Goal: Task Accomplishment & Management: Manage account settings

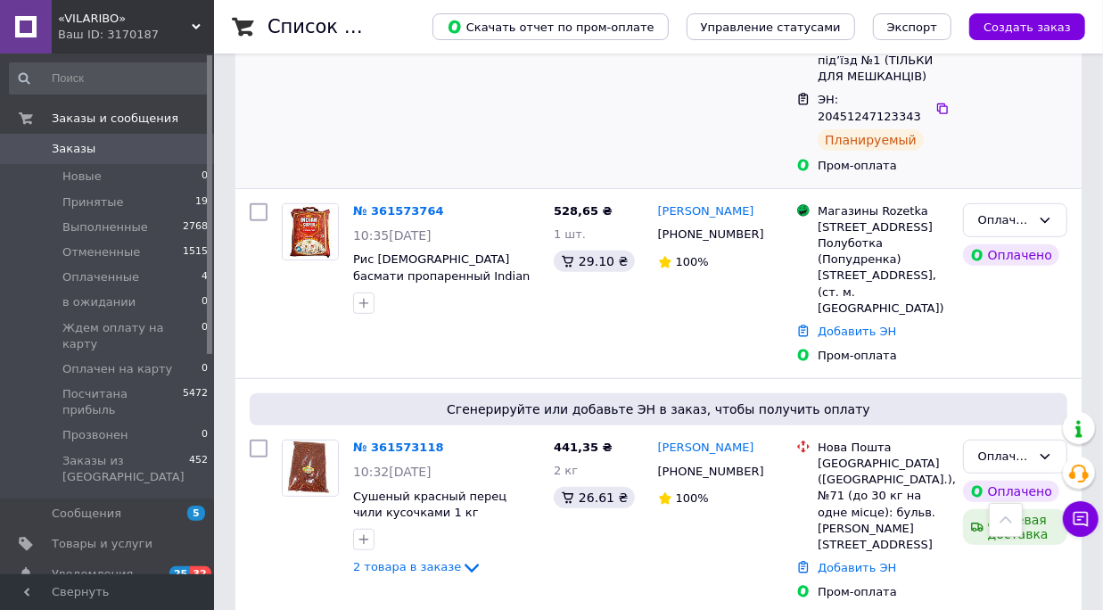
scroll to position [486, 0]
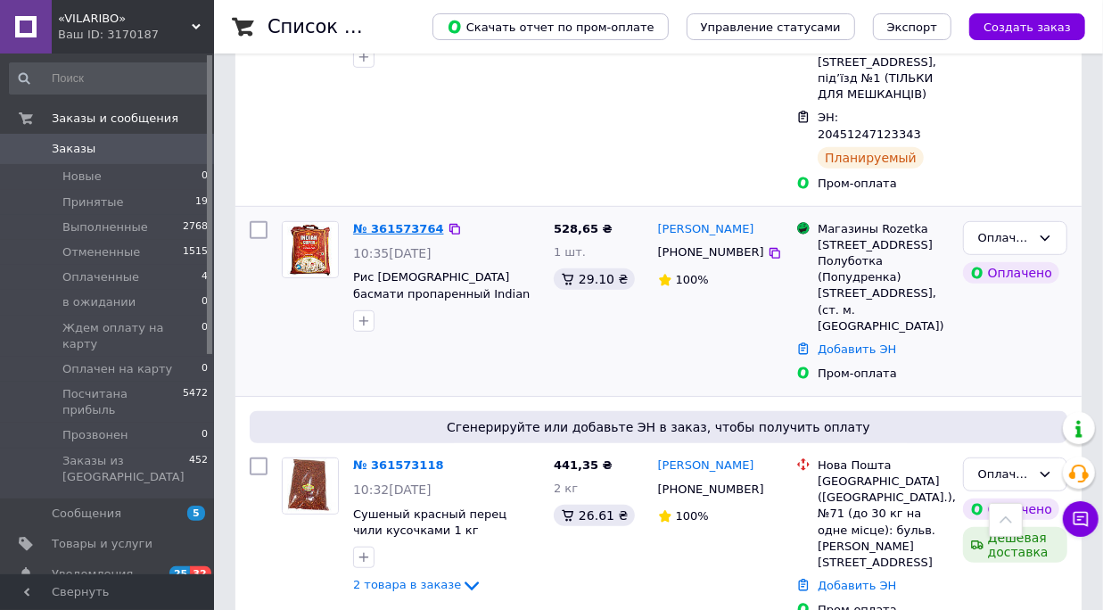
click at [406, 222] on link "№ 361573764" at bounding box center [398, 228] width 91 height 13
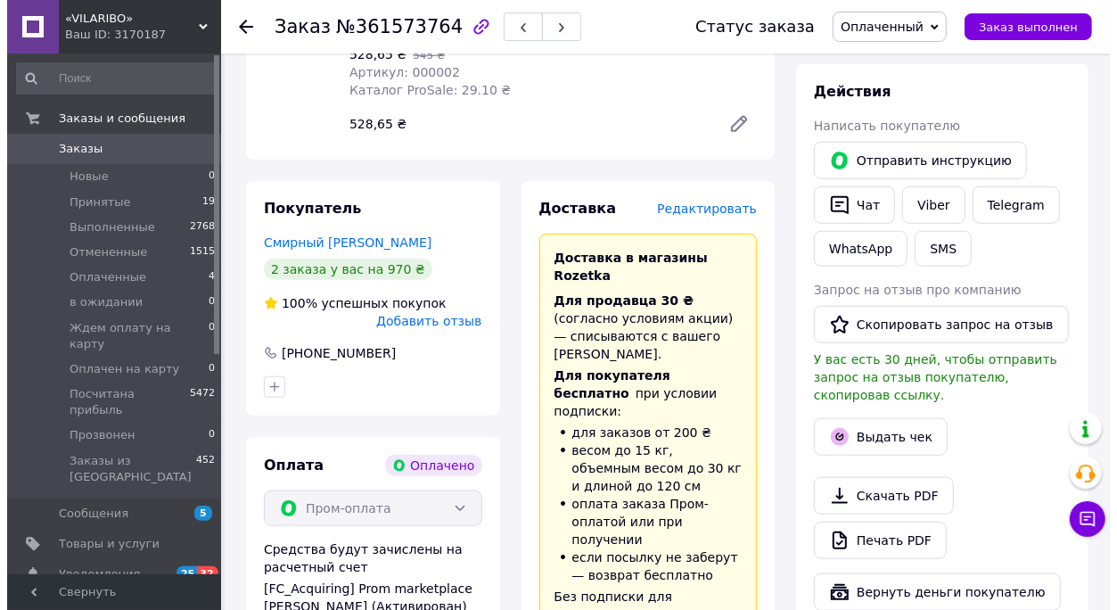
scroll to position [892, 0]
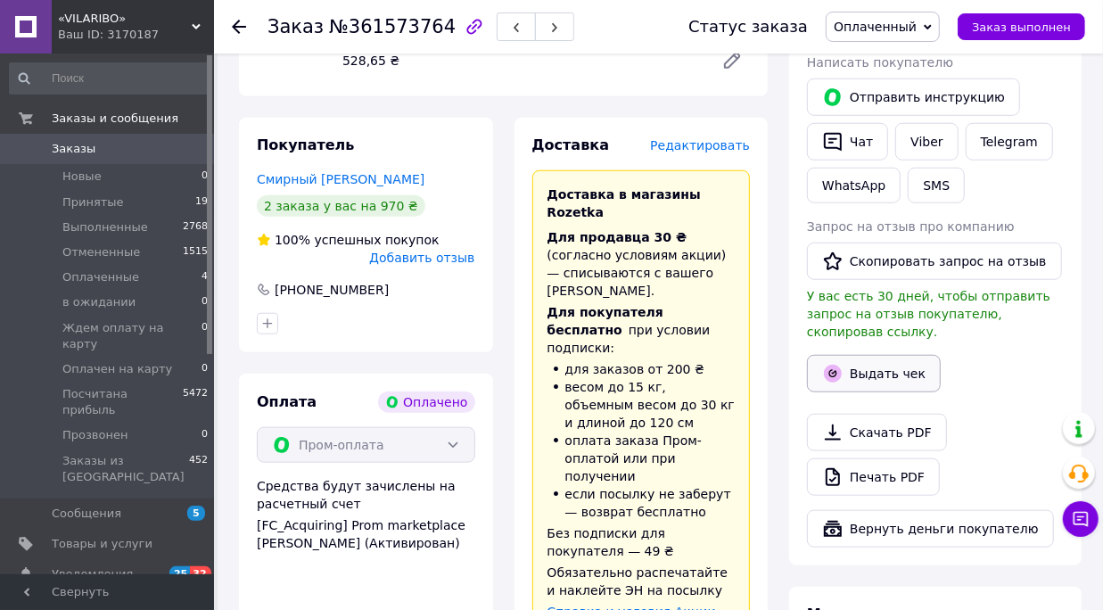
click at [841, 365] on icon "button" at bounding box center [833, 374] width 18 height 18
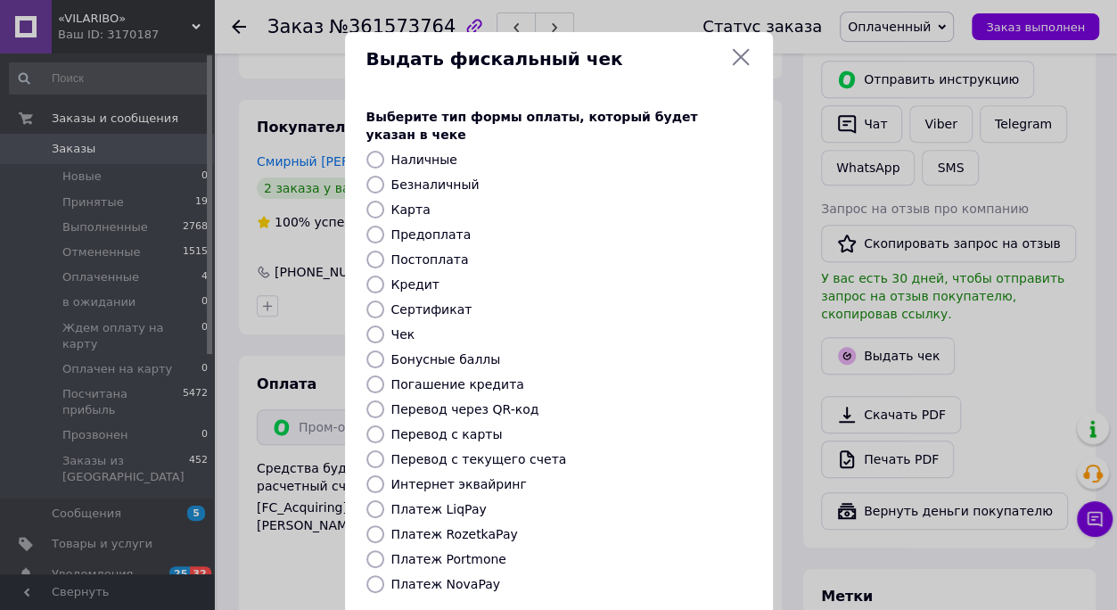
click at [418, 177] on label "Безналичный" at bounding box center [435, 184] width 88 height 14
click at [384, 176] on input "Безналичный" at bounding box center [375, 185] width 18 height 18
radio input "true"
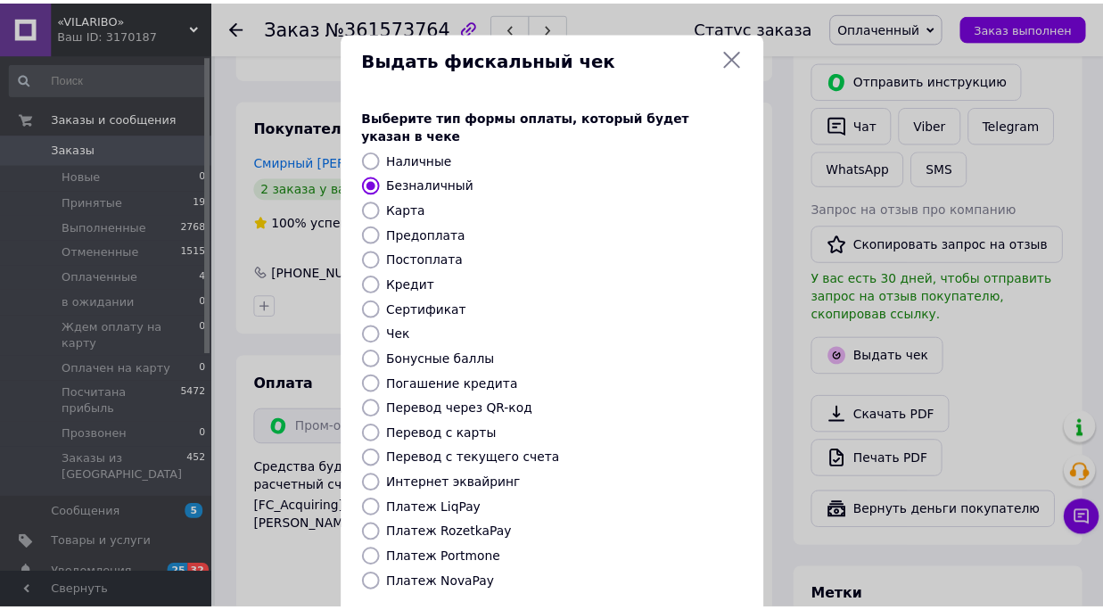
scroll to position [156, 0]
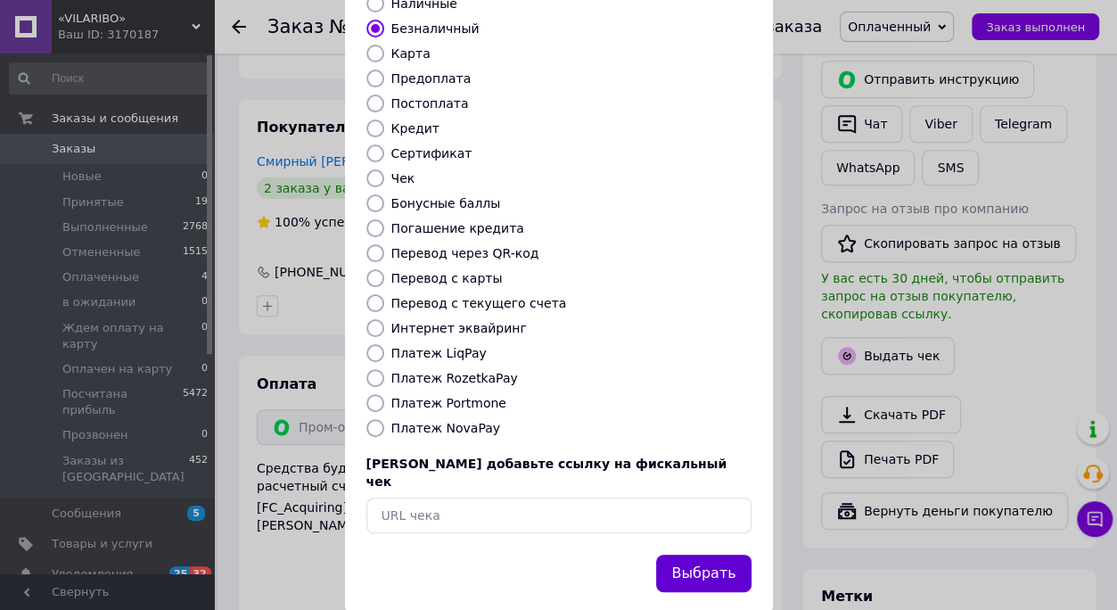
click at [735, 555] on button "Выбрать" at bounding box center [703, 574] width 95 height 38
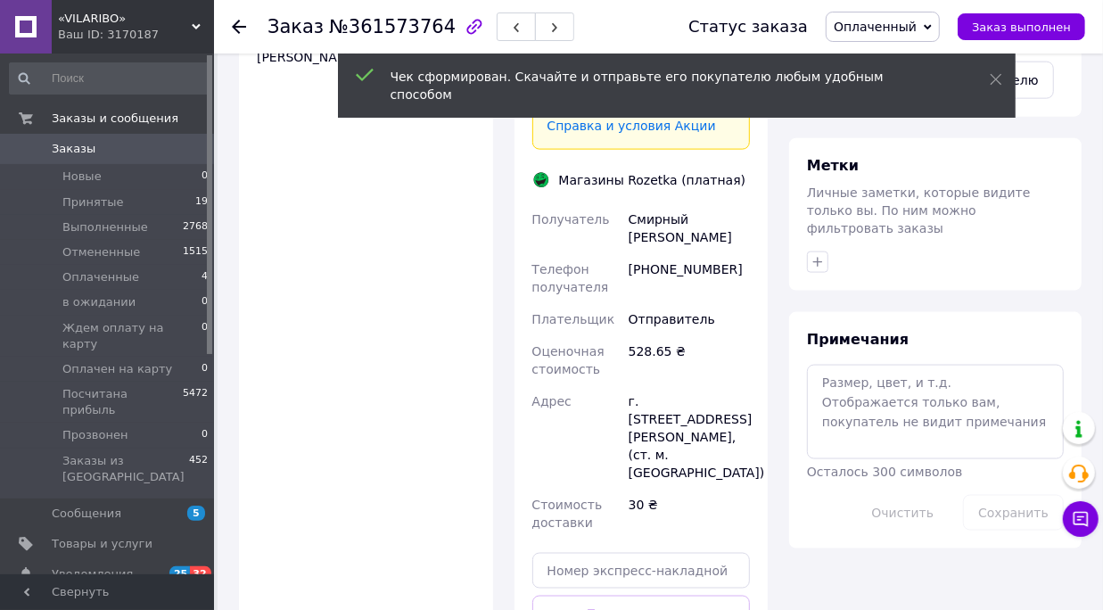
scroll to position [1459, 0]
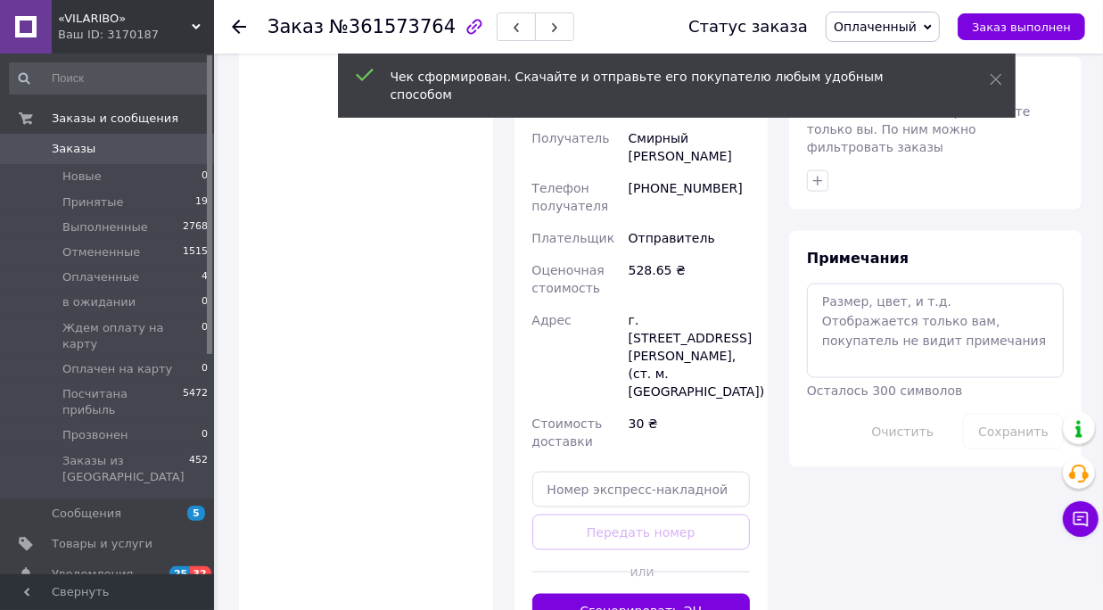
click at [661, 594] on button "Сгенерировать ЭН" at bounding box center [641, 612] width 218 height 36
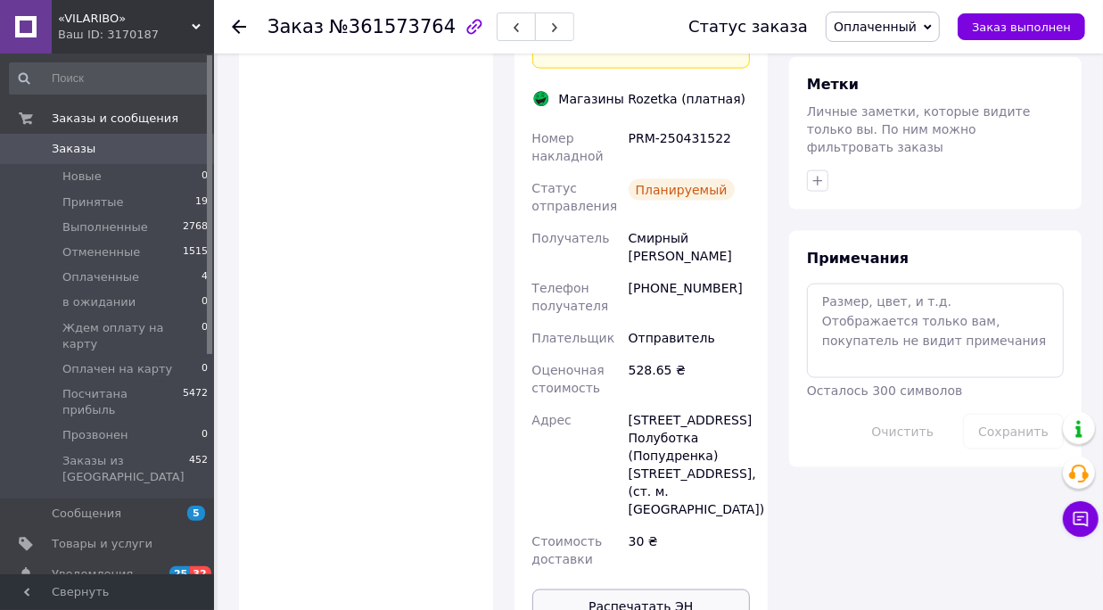
click at [621, 589] on button "Распечатать ЭН" at bounding box center [641, 607] width 218 height 36
